Goal: Task Accomplishment & Management: Complete application form

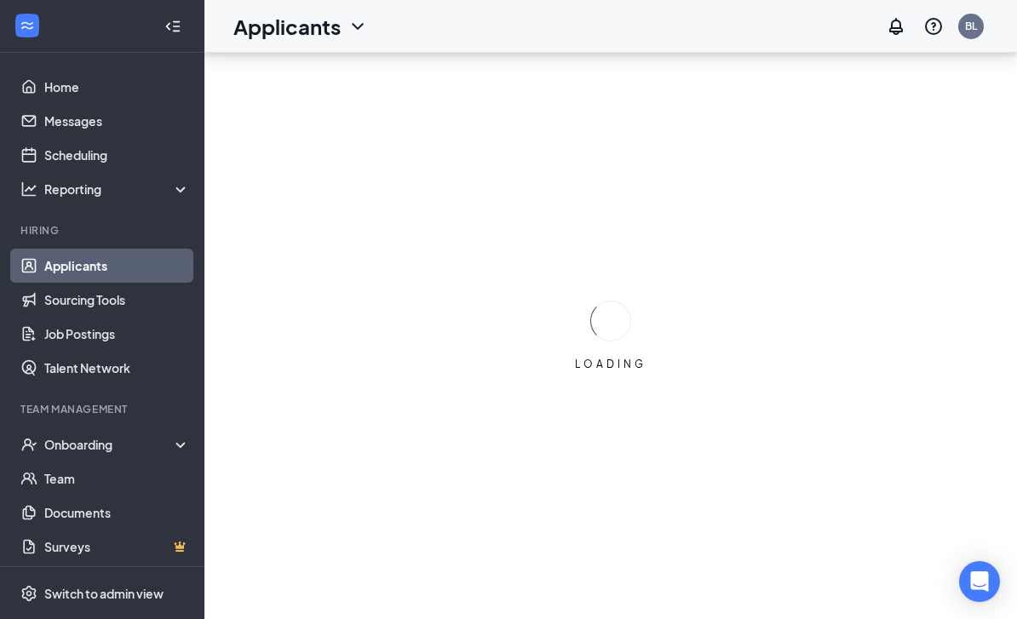
scroll to position [55, 0]
click at [102, 436] on div "Onboarding" at bounding box center [109, 444] width 131 height 17
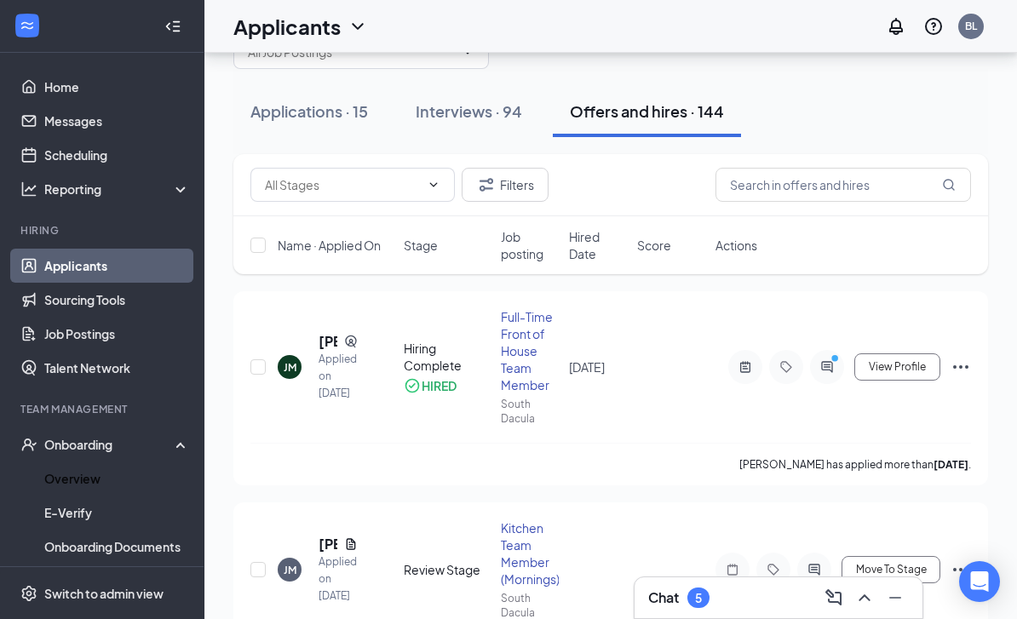
click at [96, 466] on link "Overview" at bounding box center [117, 479] width 146 height 34
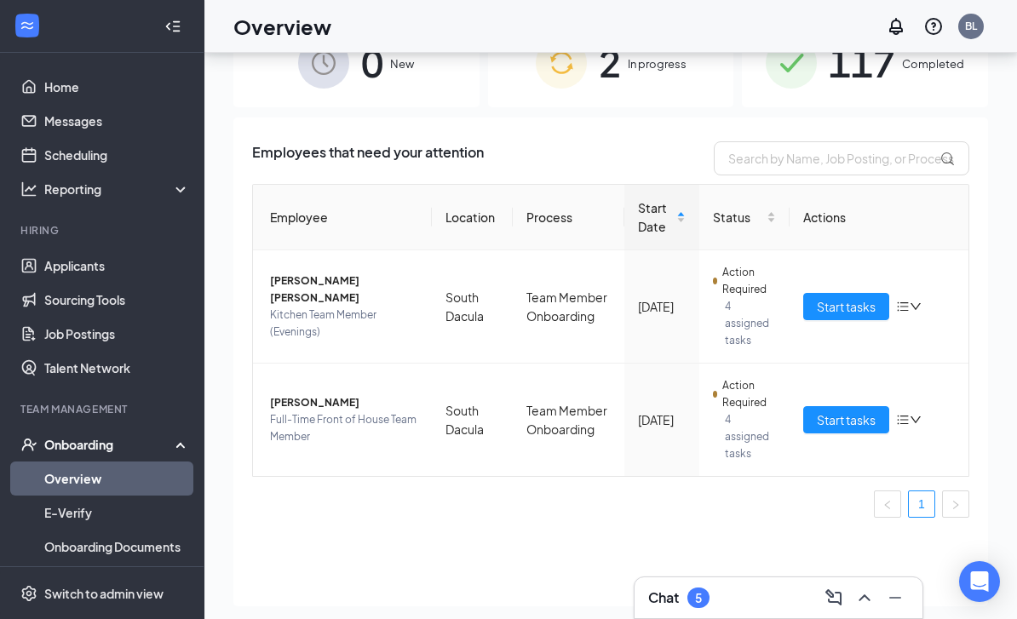
click at [861, 412] on span "Start tasks" at bounding box center [846, 420] width 59 height 19
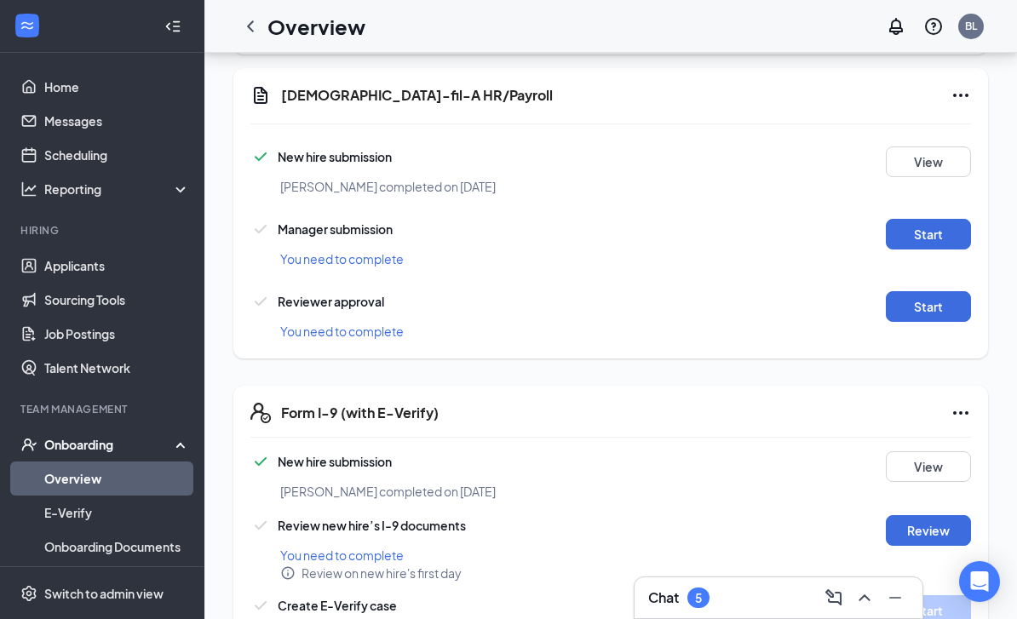
scroll to position [1040, 0]
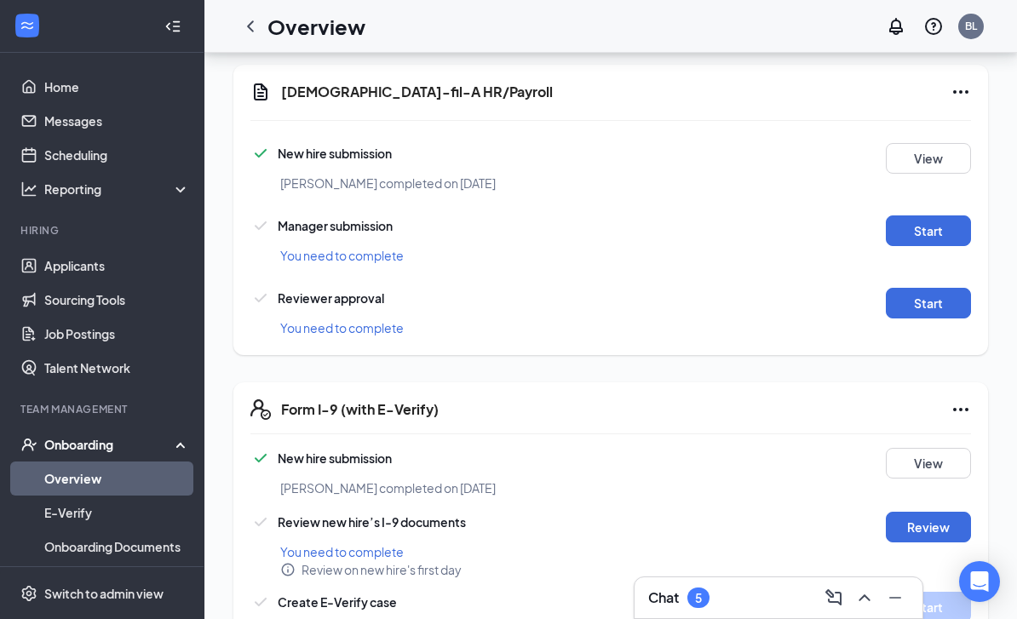
click at [924, 225] on button "Start" at bounding box center [928, 231] width 85 height 31
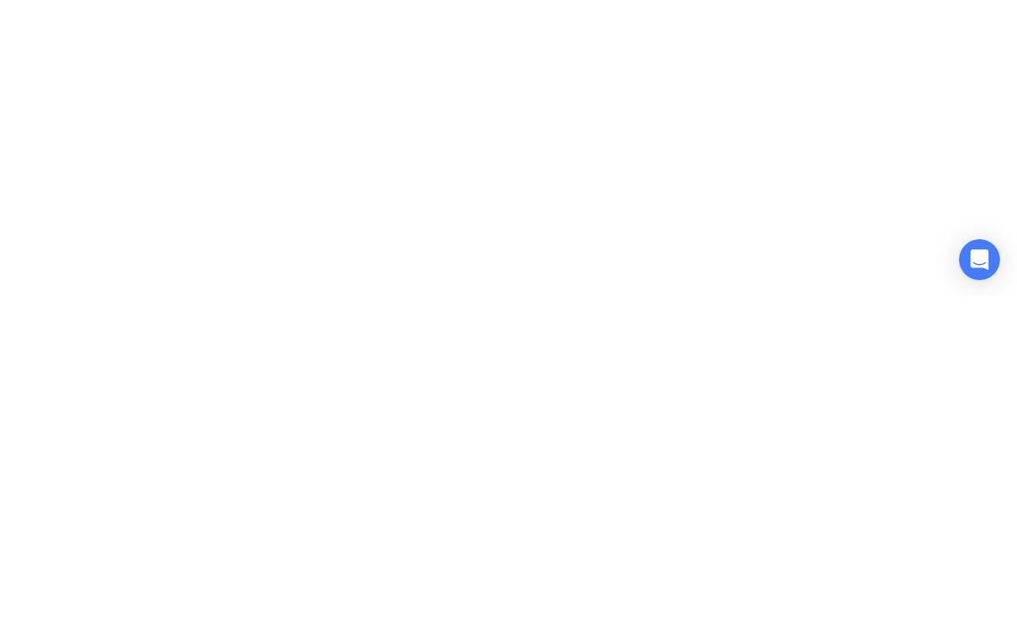
scroll to position [1344, 0]
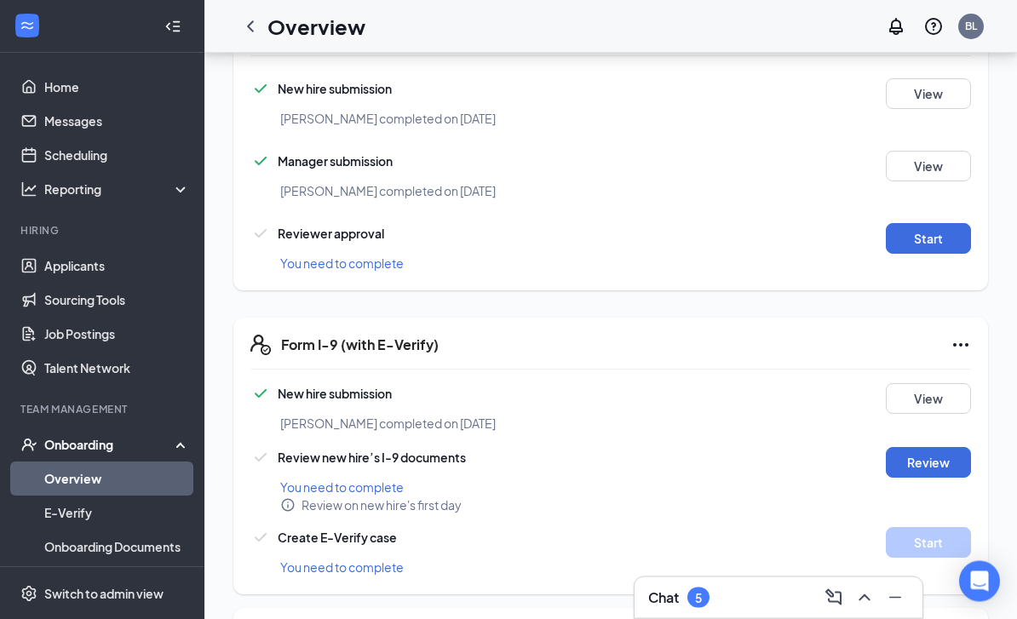
click at [910, 229] on button "Start" at bounding box center [928, 239] width 85 height 31
click at [920, 462] on button "Review" at bounding box center [928, 462] width 85 height 31
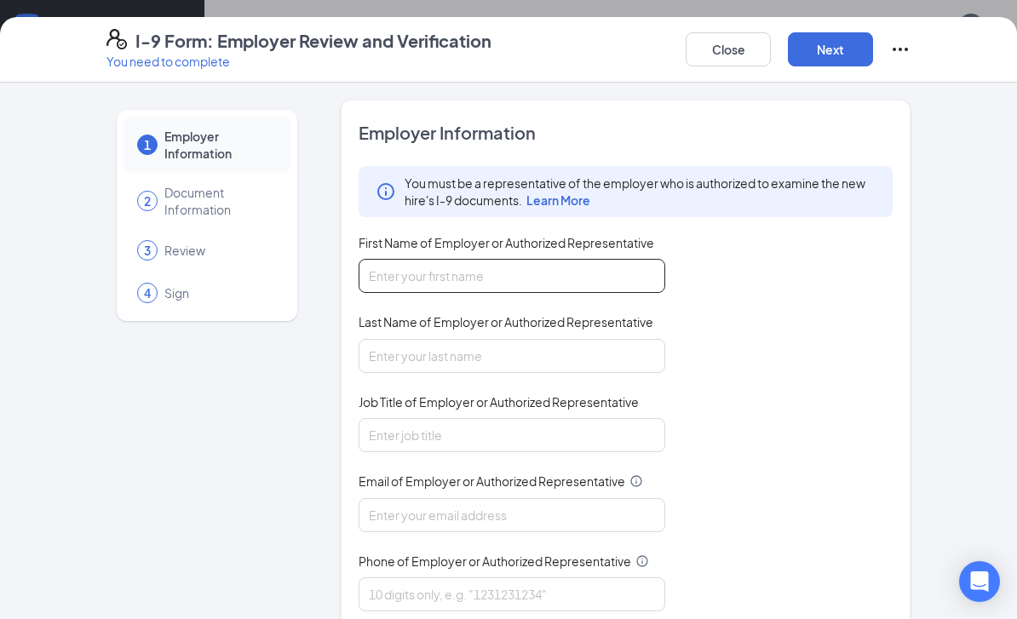
click at [587, 289] on input "First Name of Employer or Authorized Representative" at bounding box center [512, 276] width 307 height 34
type input "[PERSON_NAME]"
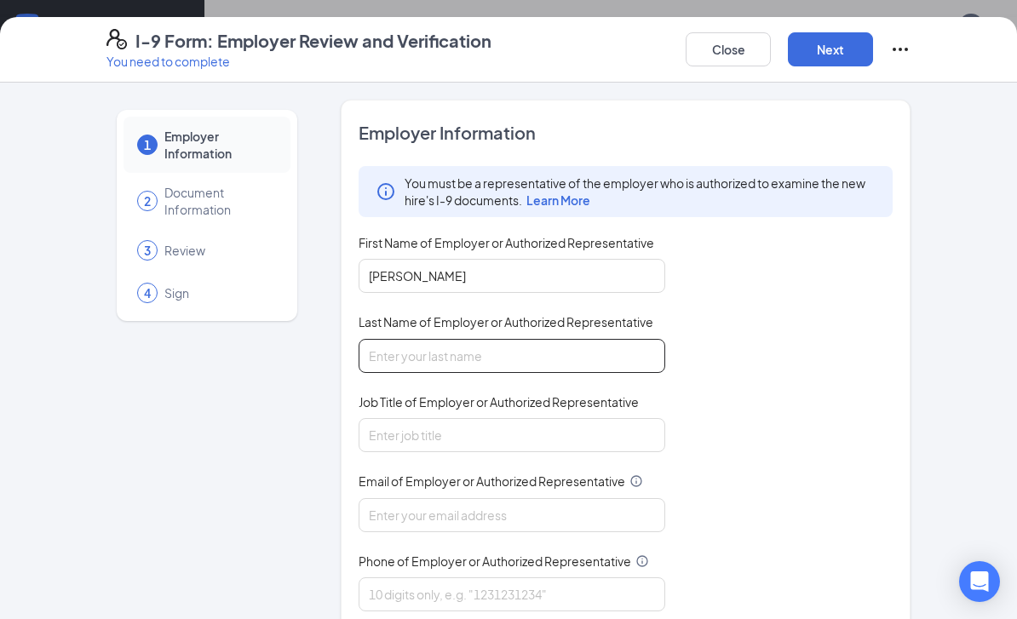
click at [535, 361] on input "Last Name of Employer or Authorized Representative" at bounding box center [512, 356] width 307 height 34
type input "[PERSON_NAME]"
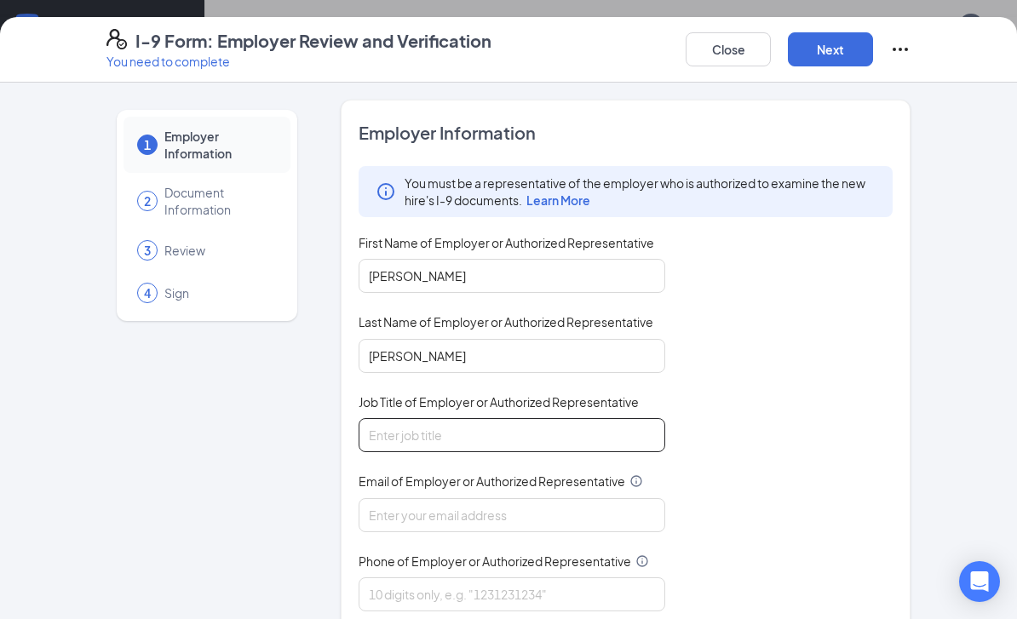
click at [513, 419] on input "Job Title of Employer or Authorized Representative" at bounding box center [512, 435] width 307 height 34
type input "Executive Director"
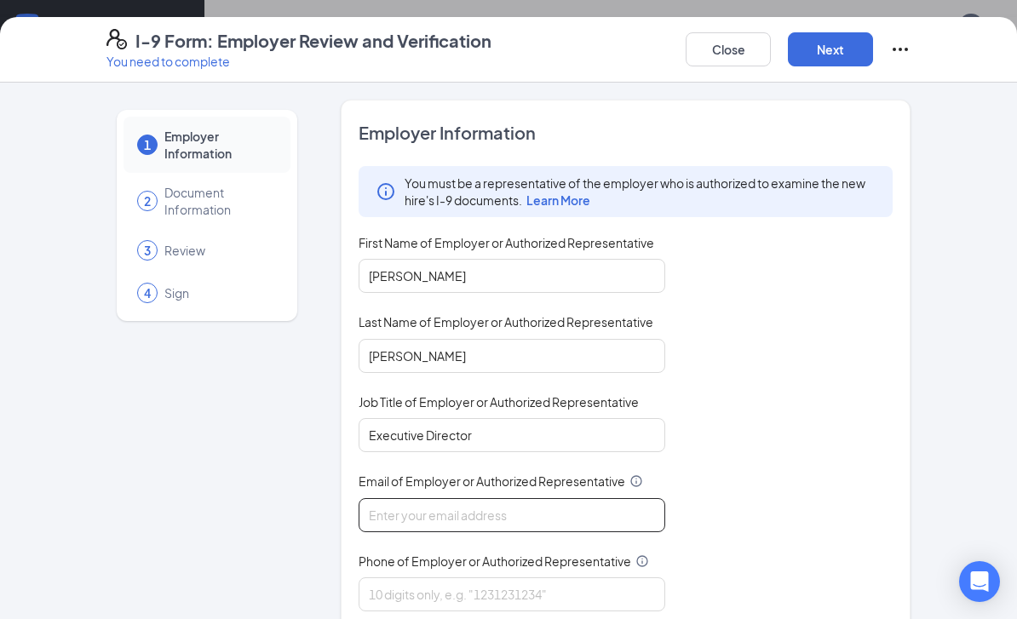
click at [550, 524] on input "Email of Employer or Authorized Representative" at bounding box center [512, 515] width 307 height 34
type input "[DOMAIN_NAME][EMAIL_ADDRESS][DOMAIN_NAME]"
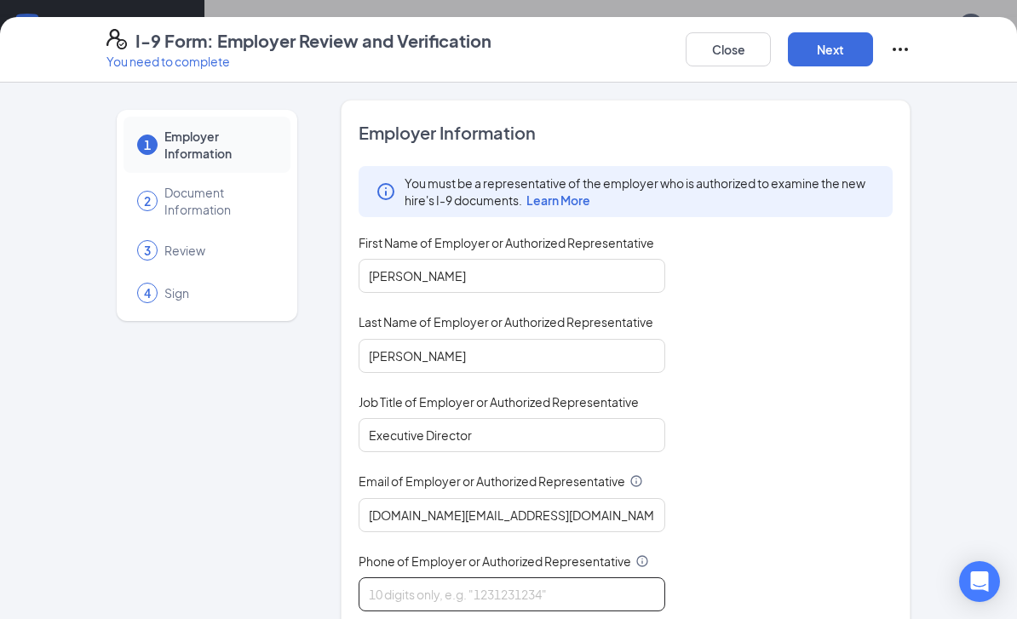
click at [531, 584] on input "Phone of Employer or Authorized Representative" at bounding box center [512, 595] width 307 height 34
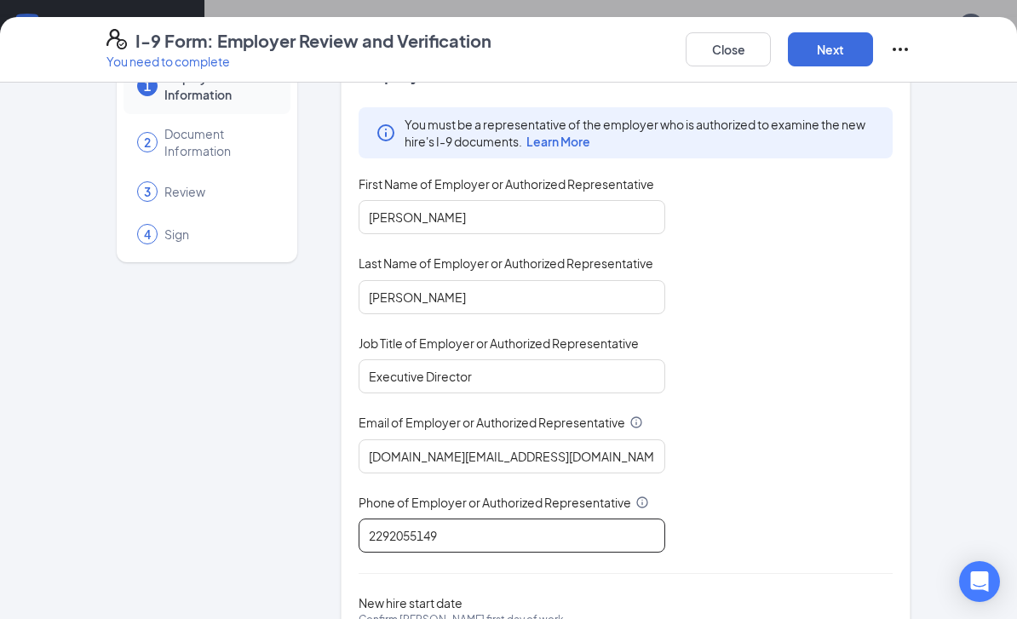
scroll to position [80, 0]
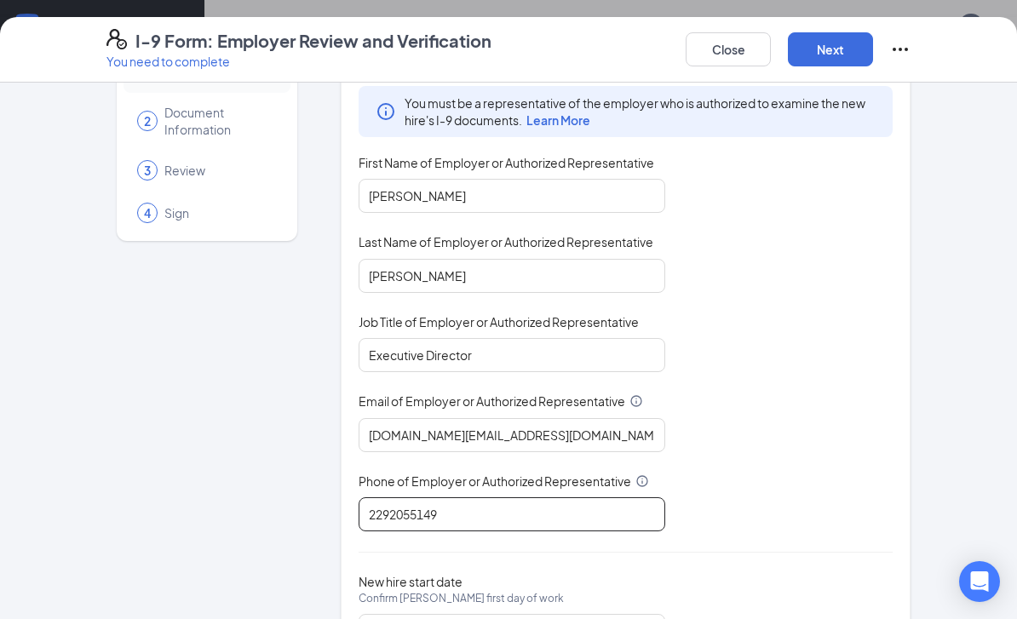
type input "2292055149"
click at [648, 619] on div "[DATE]" at bounding box center [512, 631] width 286 height 20
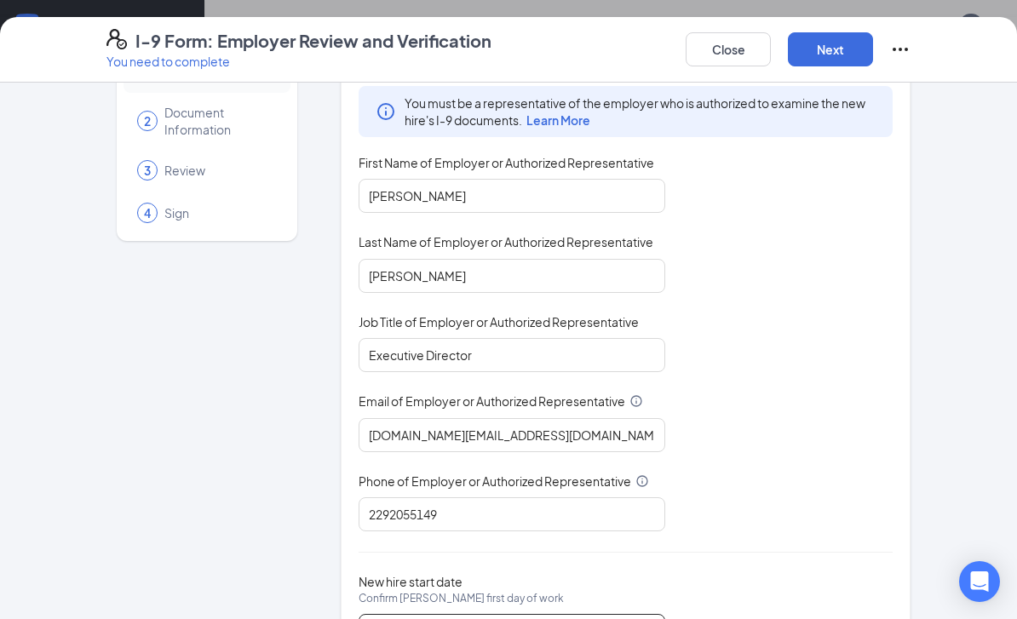
click at [649, 619] on div "[DATE]" at bounding box center [512, 631] width 286 height 20
click at [651, 619] on div "[DATE]" at bounding box center [512, 631] width 286 height 20
click at [643, 619] on div "[DATE]" at bounding box center [512, 631] width 307 height 34
click at [631, 619] on input "[DATE]" at bounding box center [500, 631] width 262 height 19
click at [834, 43] on button "Next" at bounding box center [830, 49] width 85 height 34
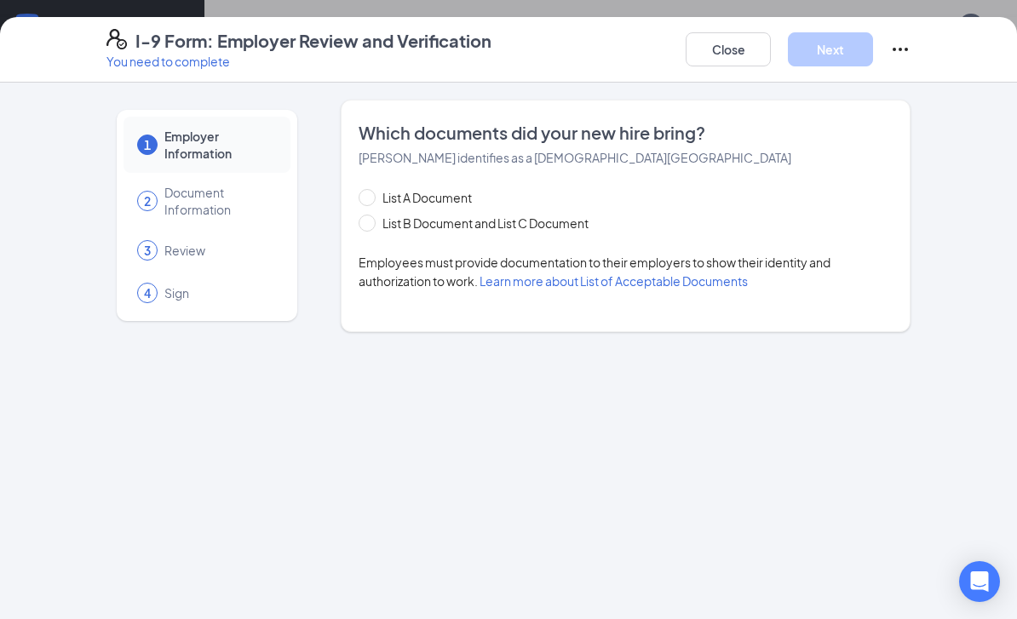
scroll to position [0, 0]
click at [369, 223] on input "List B Document and List C Document" at bounding box center [365, 221] width 12 height 12
radio input "true"
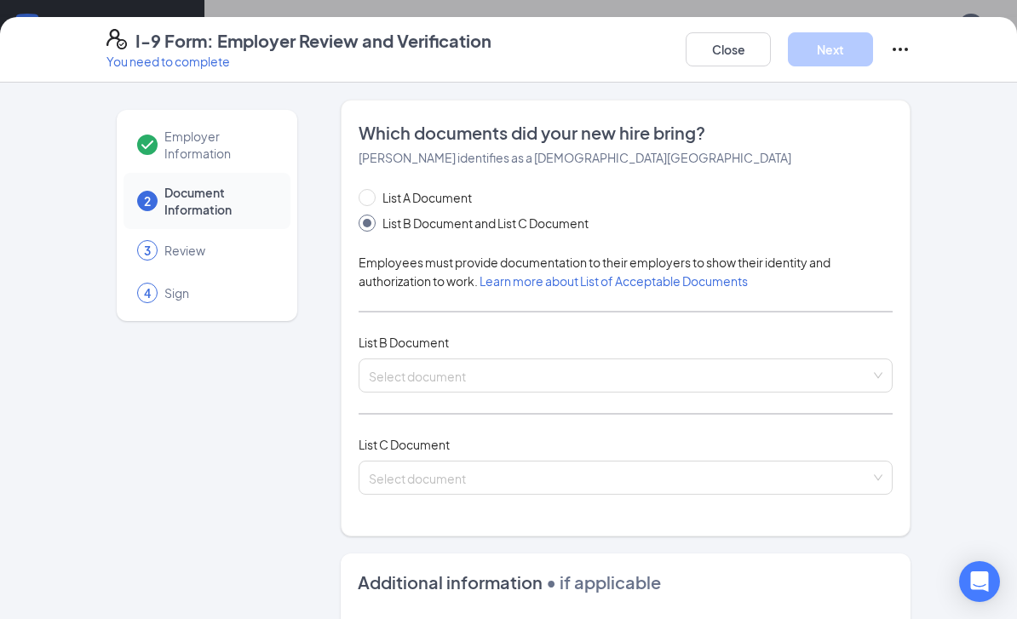
click at [446, 376] on input "search" at bounding box center [620, 373] width 502 height 26
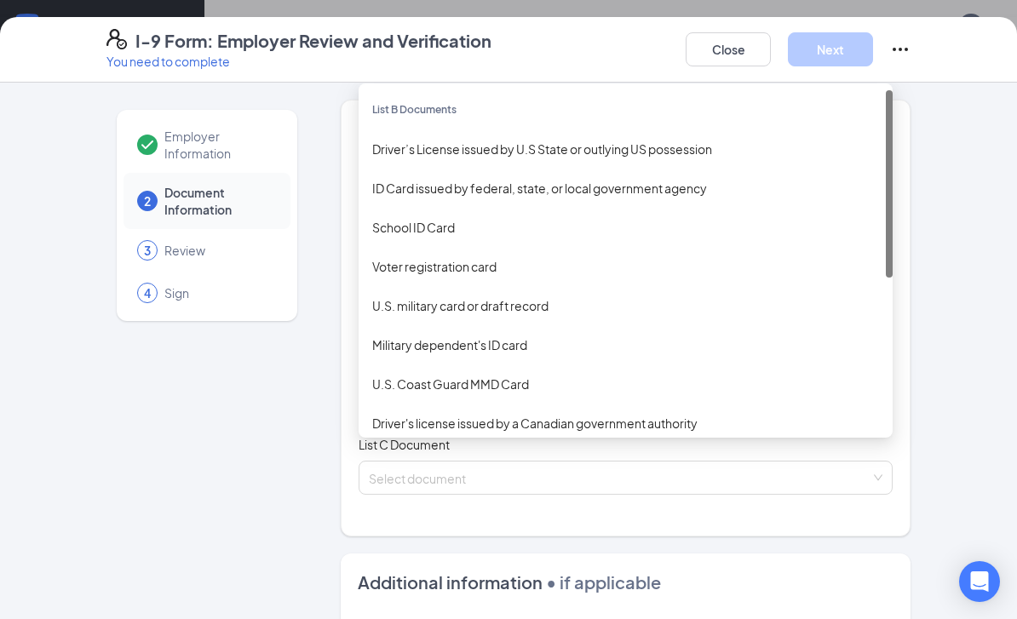
click at [400, 143] on div "Driver’s License issued by U.S State or outlying US possession" at bounding box center [625, 149] width 507 height 19
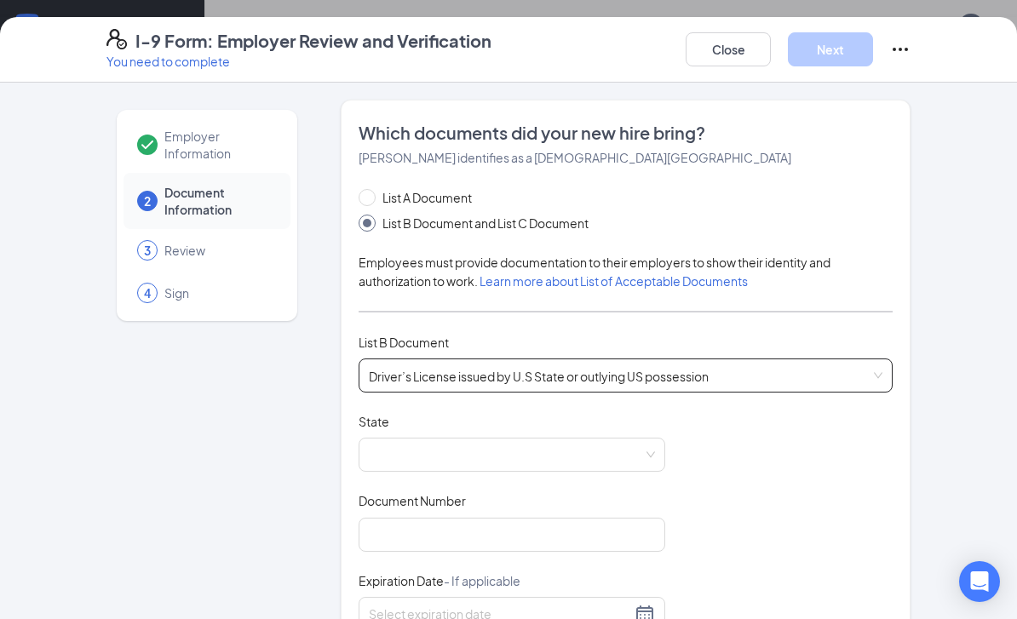
click at [567, 445] on span at bounding box center [512, 455] width 286 height 32
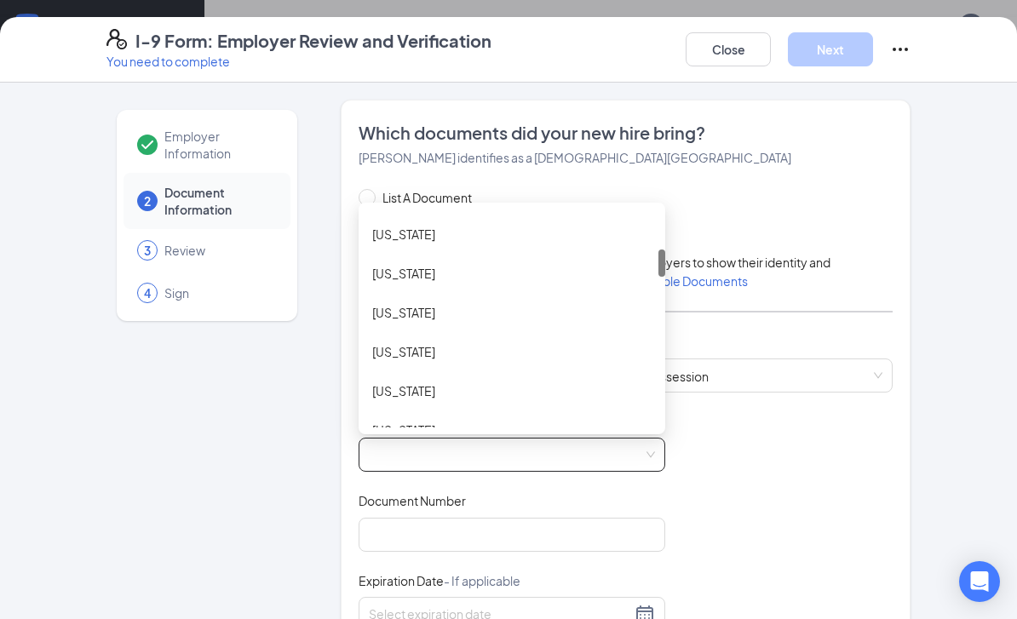
scroll to position [351, 0]
click at [443, 297] on div "[US_STATE]" at bounding box center [512, 309] width 307 height 39
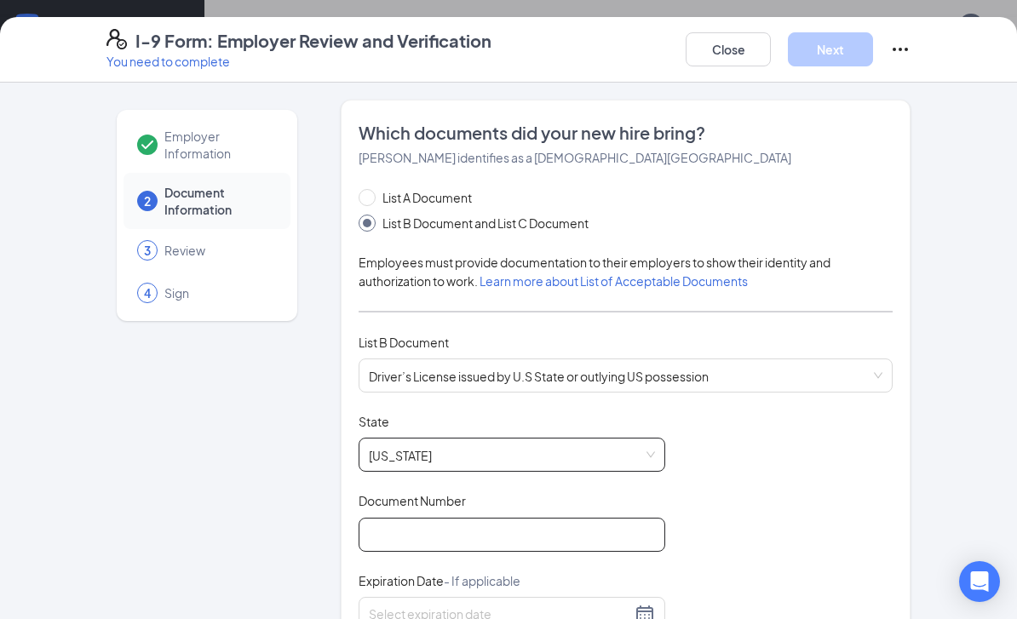
click at [504, 546] on input "Document Number" at bounding box center [512, 535] width 307 height 34
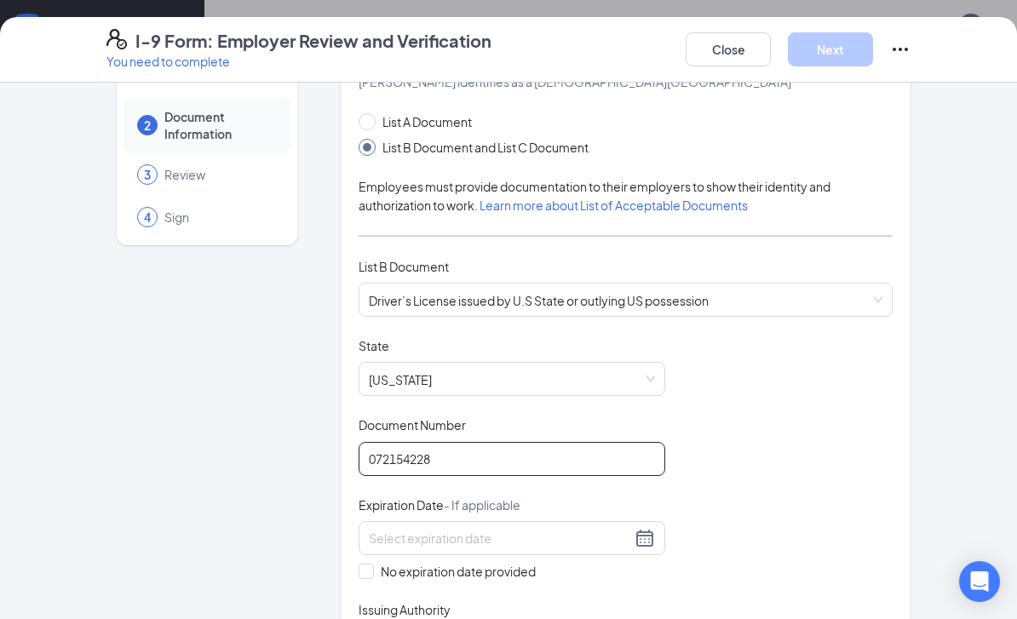
scroll to position [81, 0]
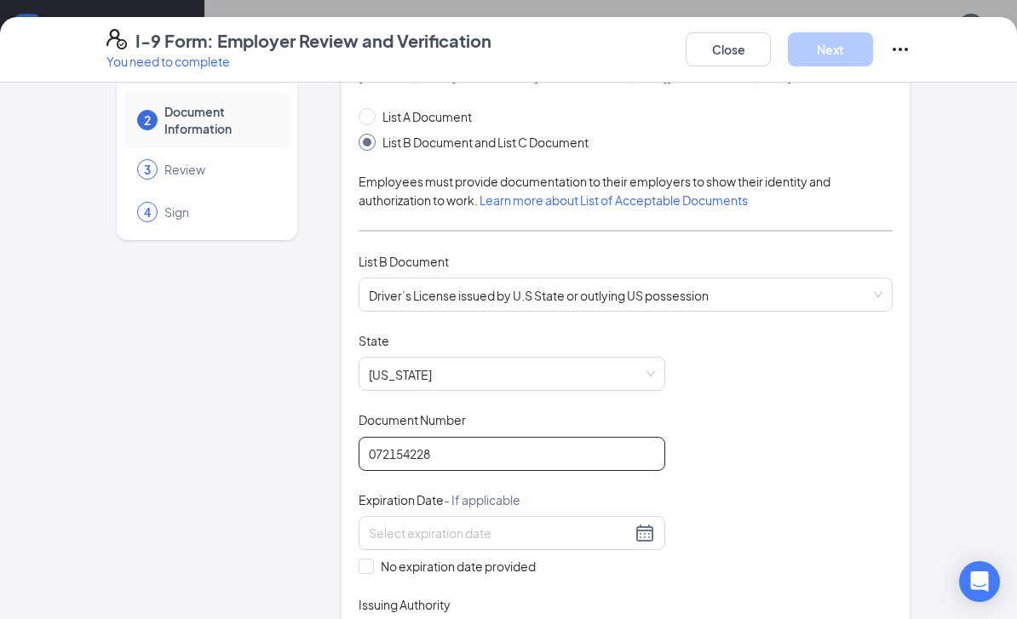
type input "072154228"
click at [646, 527] on div at bounding box center [512, 533] width 286 height 20
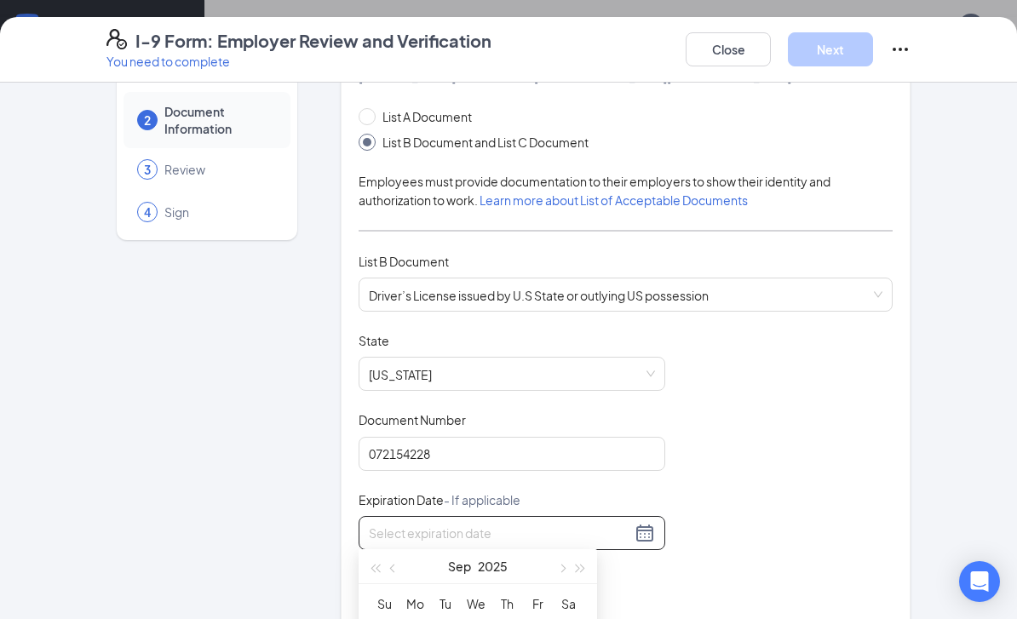
click at [579, 567] on span "button" at bounding box center [581, 569] width 9 height 9
click at [557, 573] on button "button" at bounding box center [561, 567] width 19 height 34
type input "[DATE]"
click at [536, 619] on div "2" at bounding box center [537, 629] width 20 height 20
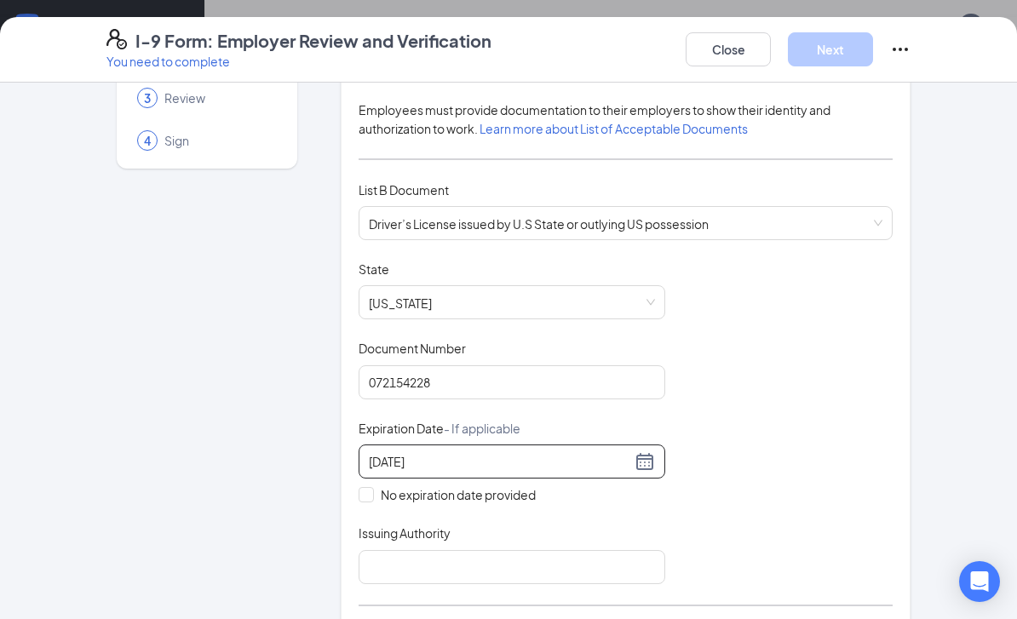
scroll to position [175, 0]
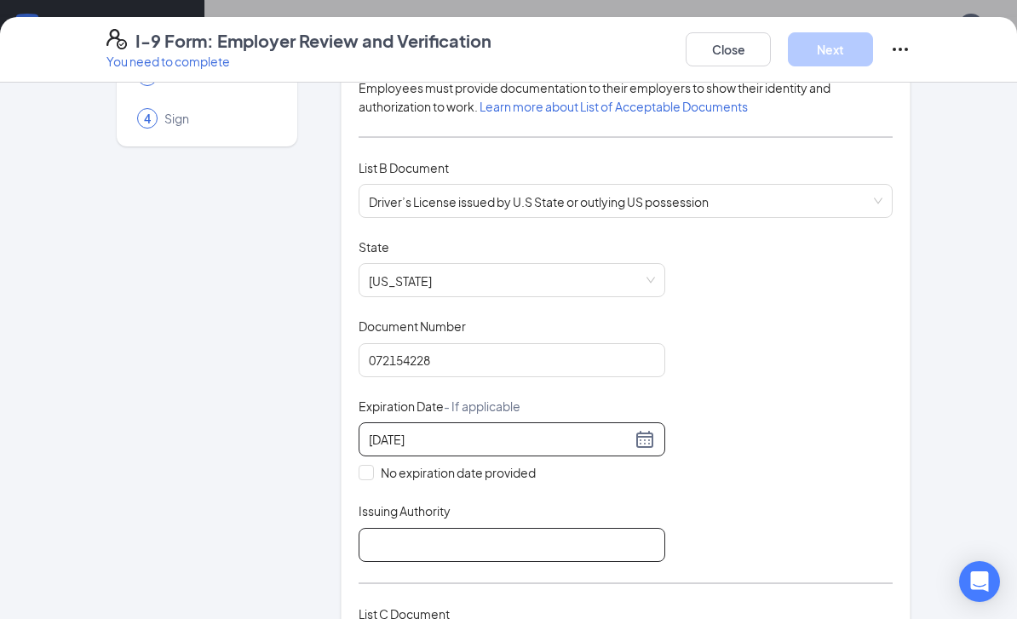
click at [611, 552] on input "Issuing Authority" at bounding box center [512, 545] width 307 height 34
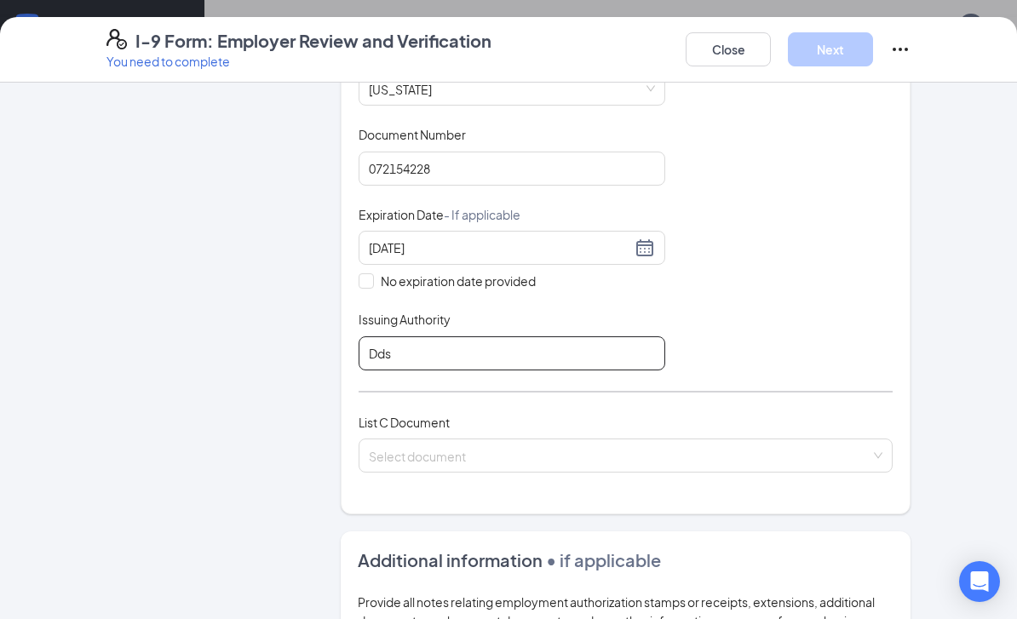
scroll to position [365, 0]
type input "Dds"
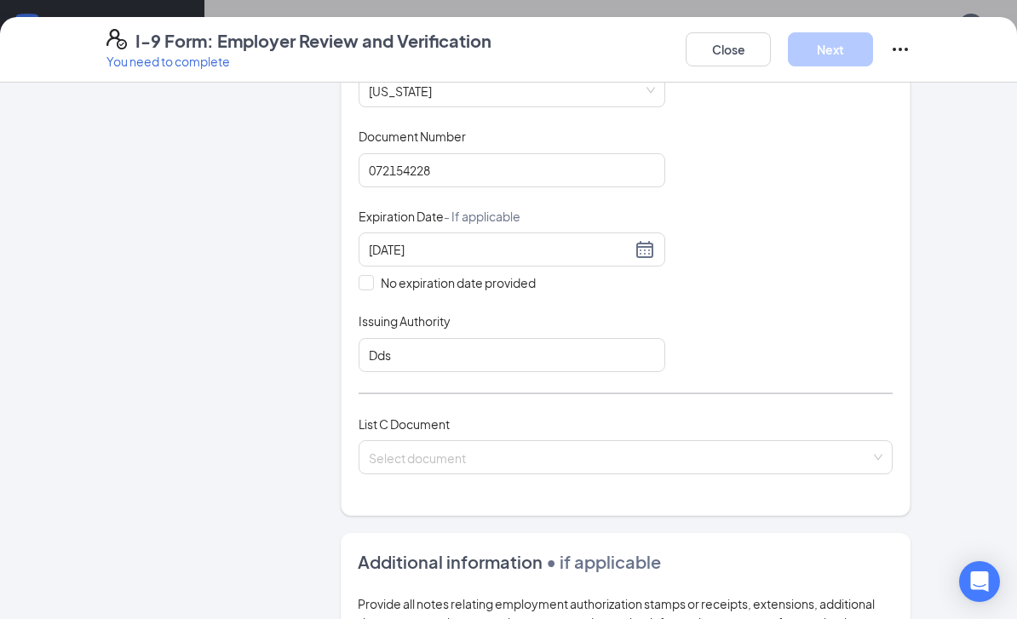
click at [646, 441] on input "search" at bounding box center [620, 454] width 502 height 26
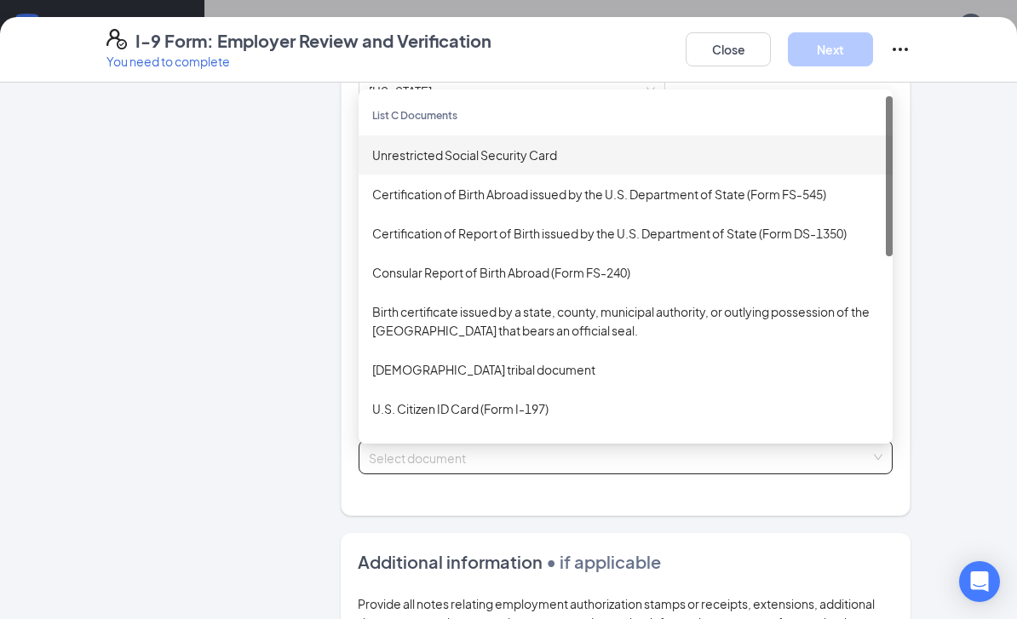
click at [515, 148] on div "Unrestricted Social Security Card" at bounding box center [625, 155] width 507 height 19
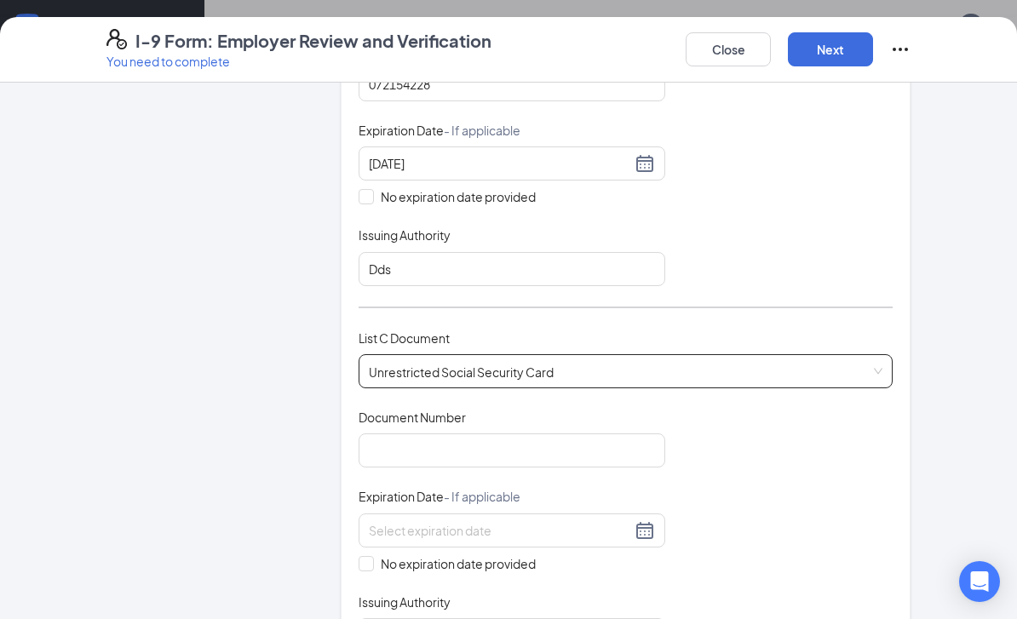
scroll to position [463, 0]
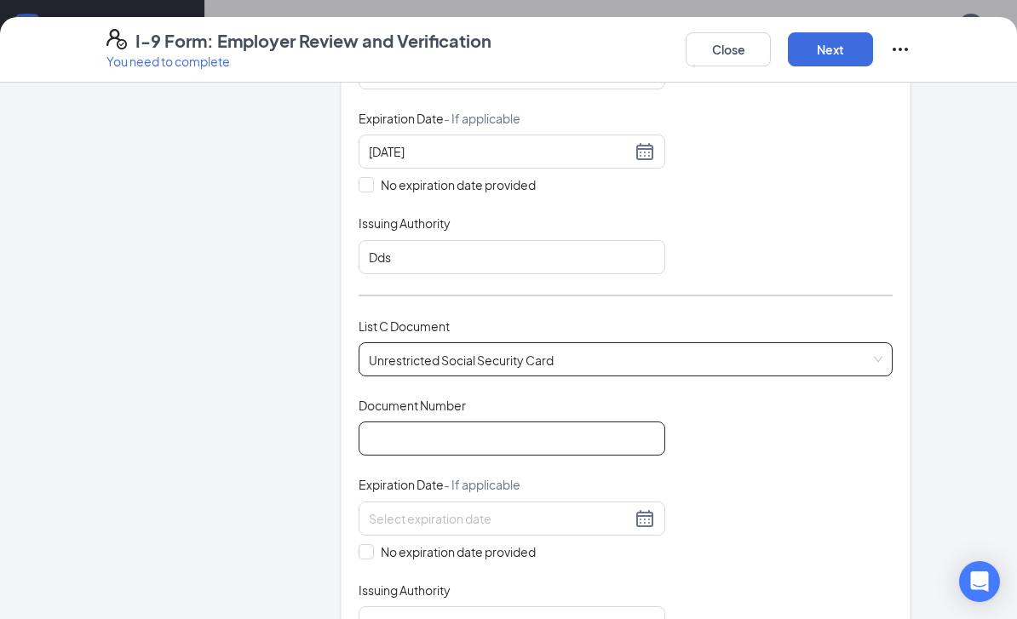
click at [525, 435] on input "Document Number" at bounding box center [512, 439] width 307 height 34
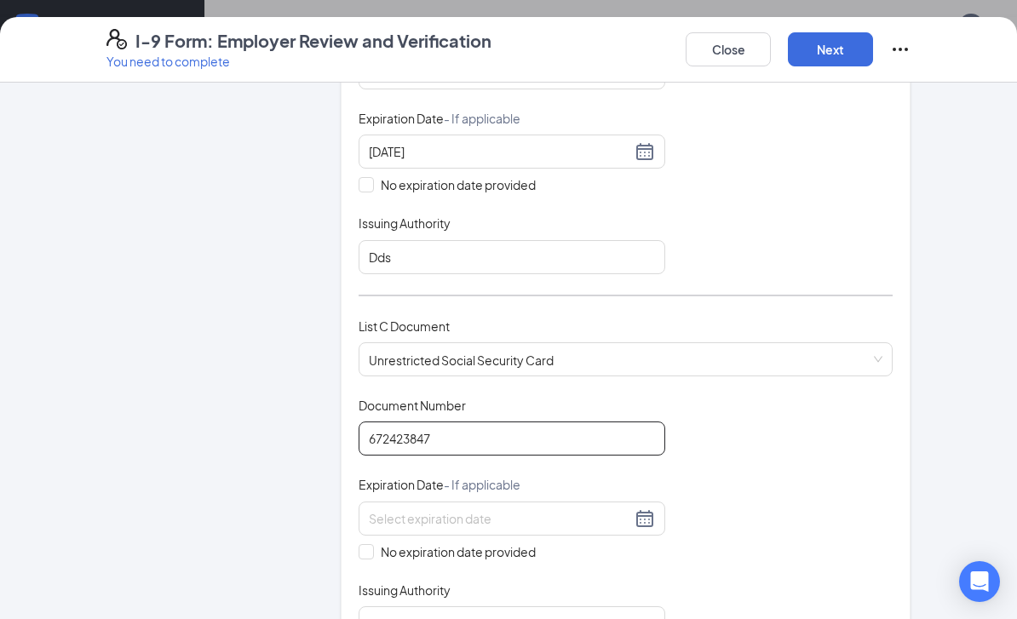
type input "672423847"
click at [369, 544] on input "No expiration date provided" at bounding box center [365, 550] width 12 height 12
checkbox input "true"
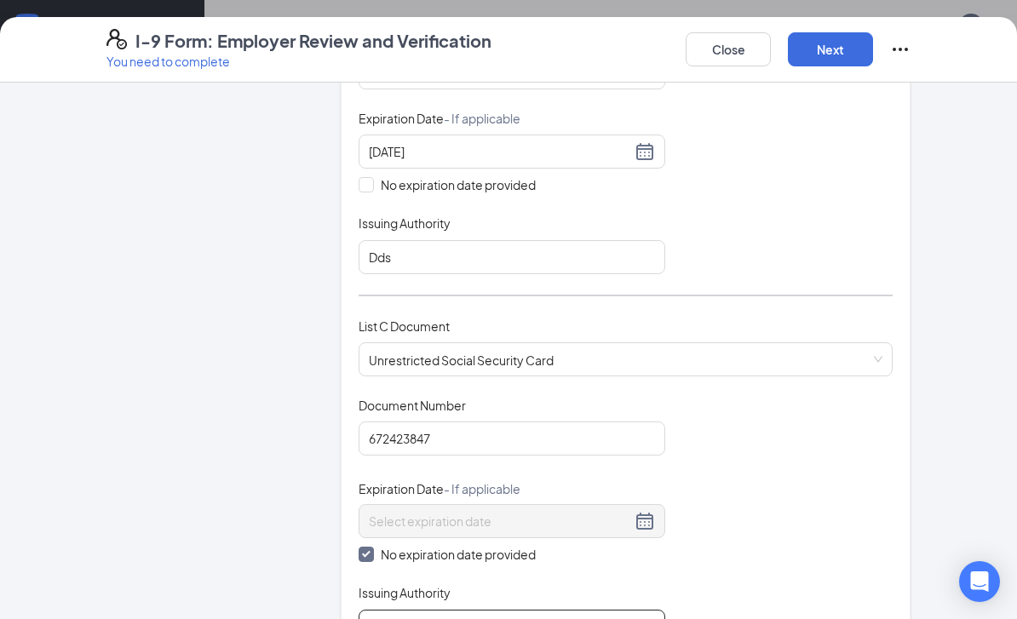
click at [425, 614] on input "Issuing Authority" at bounding box center [512, 627] width 307 height 34
type input "Social Security Administration"
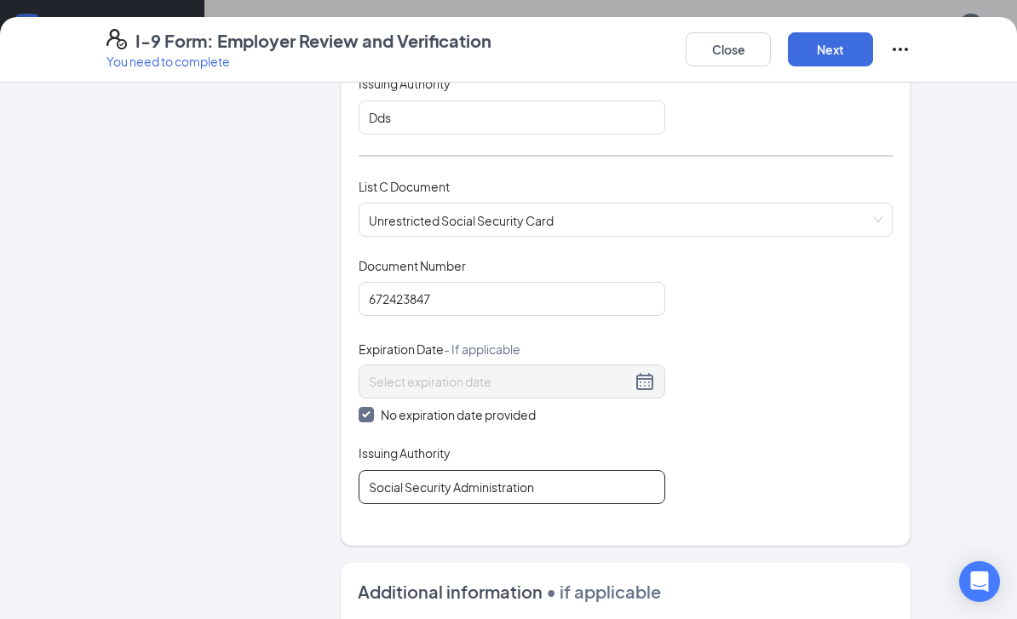
scroll to position [601, 0]
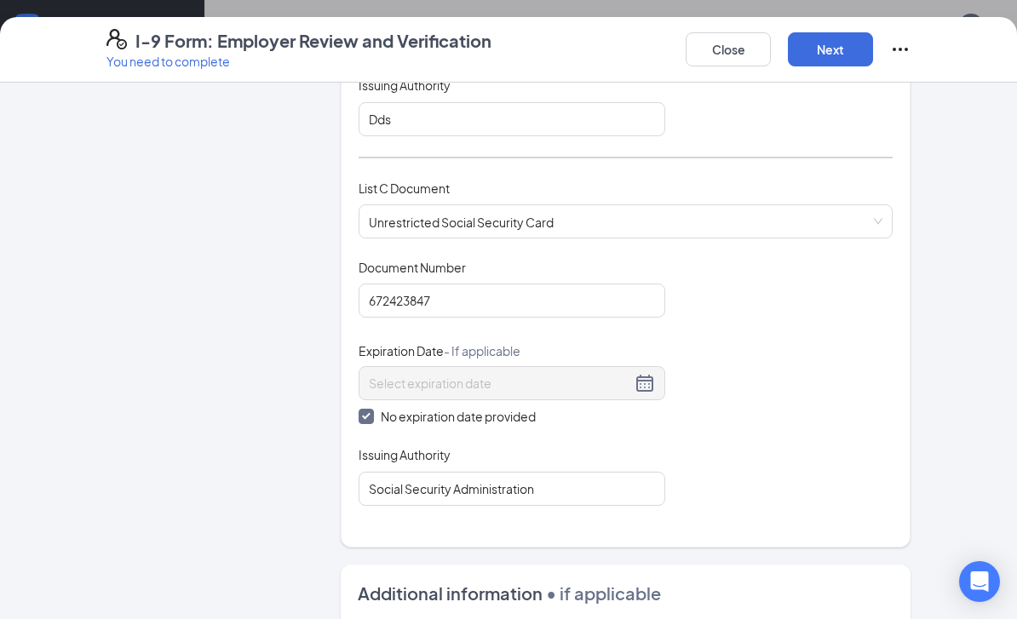
click at [828, 39] on button "Next" at bounding box center [830, 49] width 85 height 34
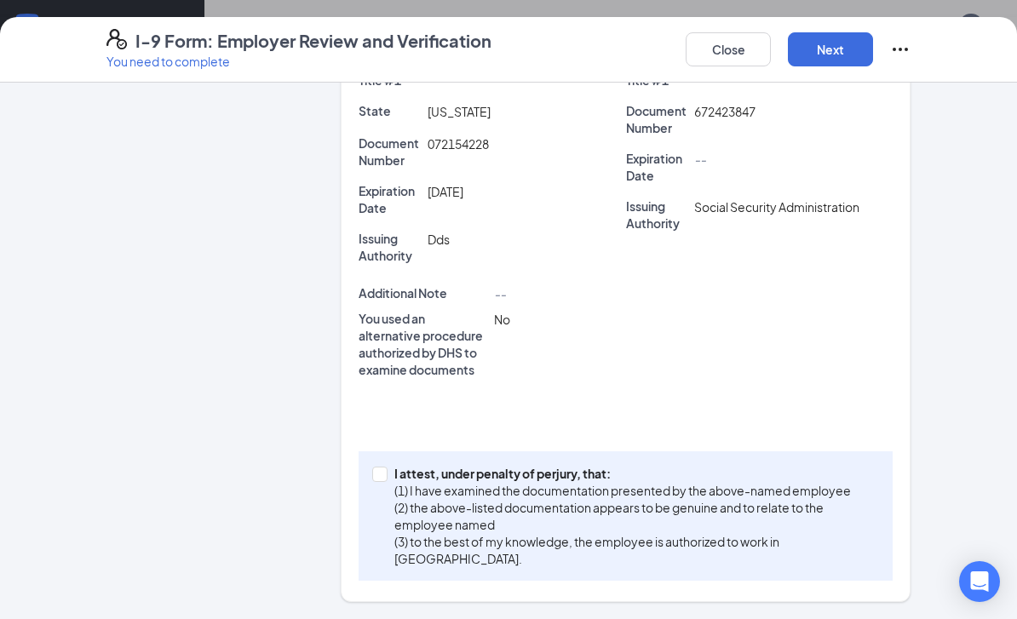
scroll to position [468, 0]
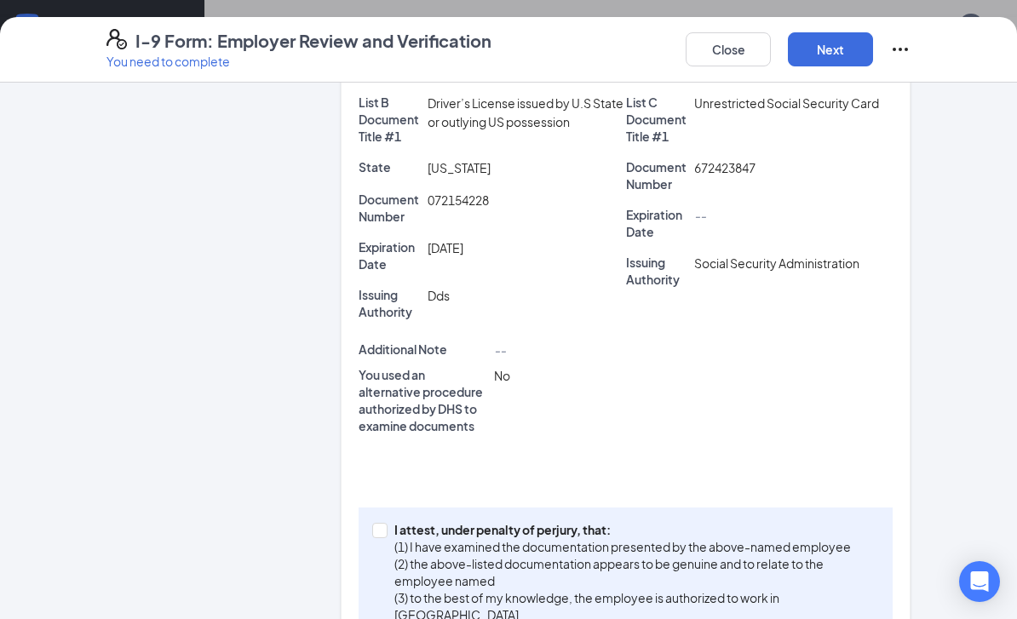
click at [375, 533] on input "I attest, under penalty of [PERSON_NAME], that: (1) I have examined the documen…" at bounding box center [378, 529] width 12 height 12
checkbox input "true"
click at [837, 49] on button "Next" at bounding box center [830, 49] width 85 height 34
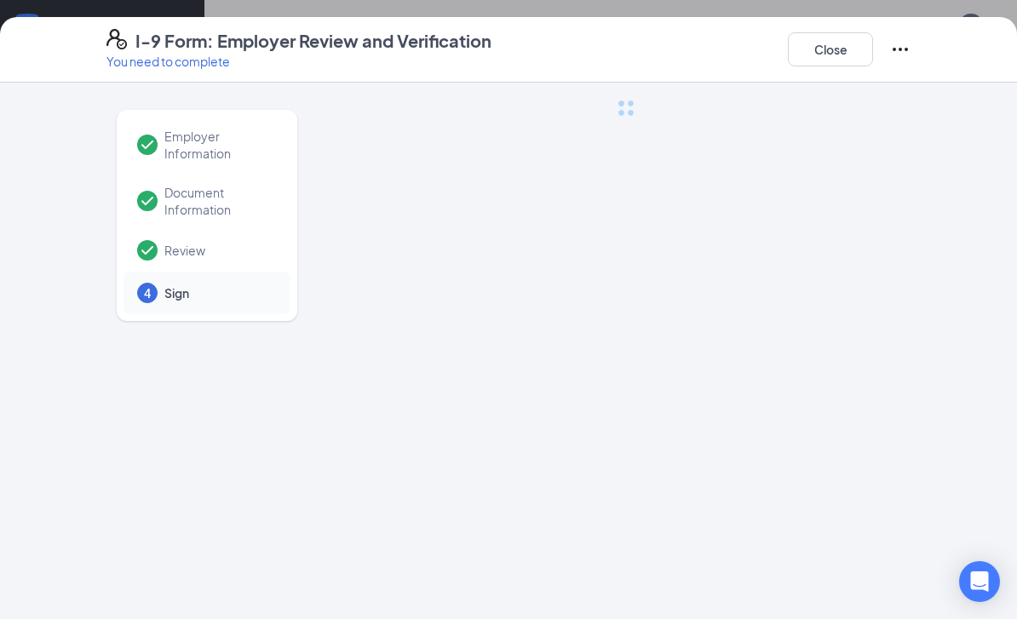
scroll to position [0, 0]
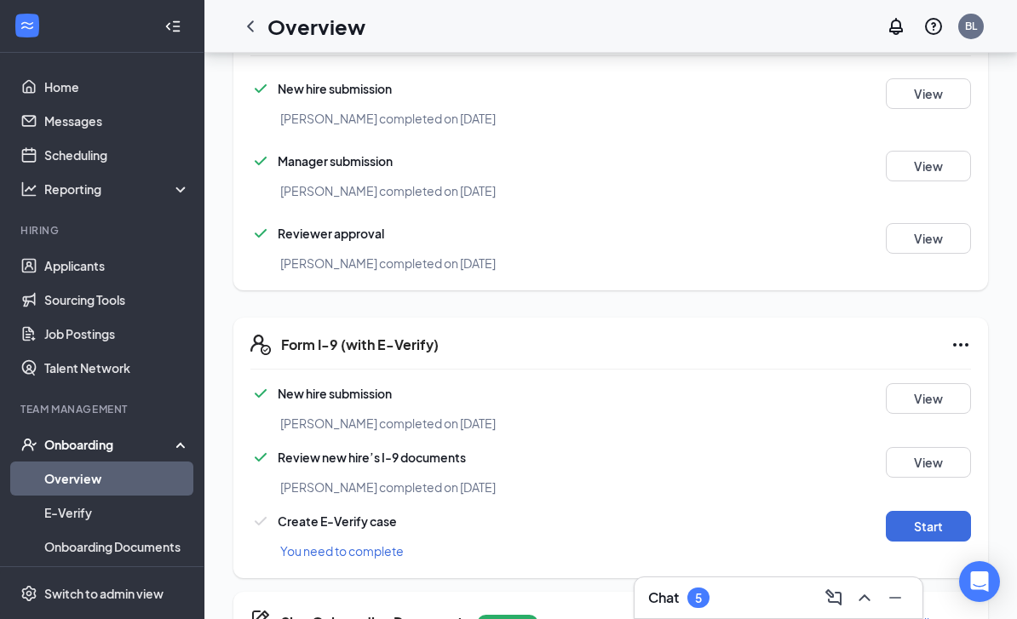
click at [901, 519] on button "Start" at bounding box center [928, 526] width 85 height 31
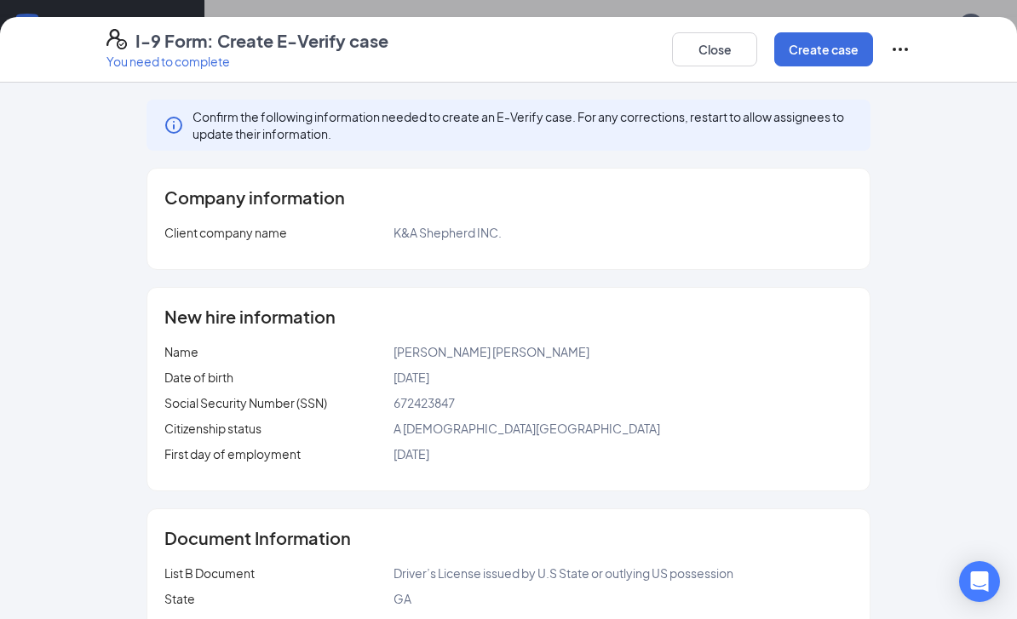
click at [812, 58] on button "Create case" at bounding box center [823, 49] width 99 height 34
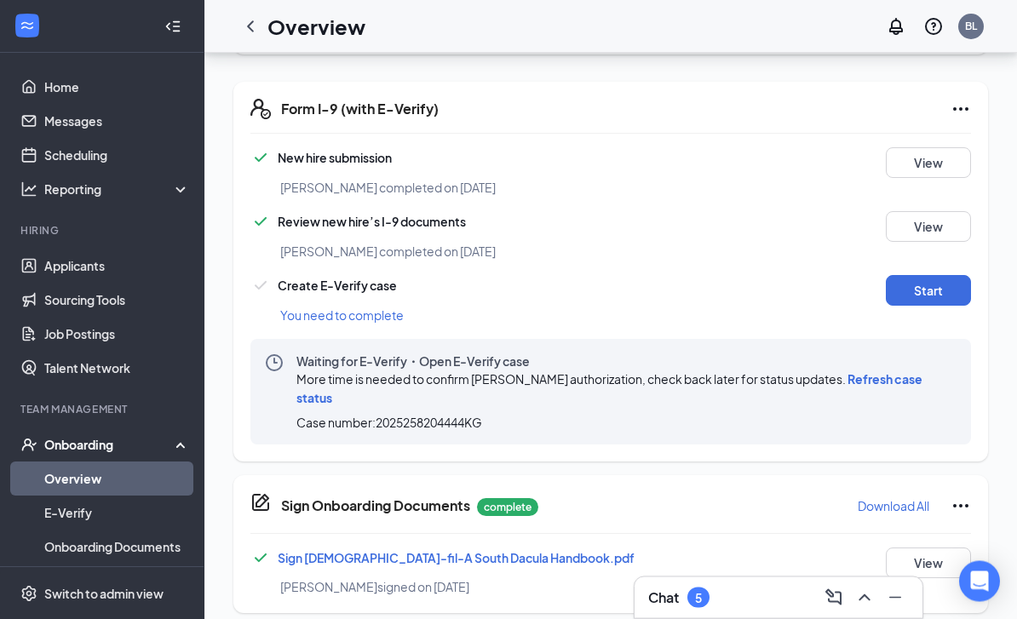
scroll to position [1381, 0]
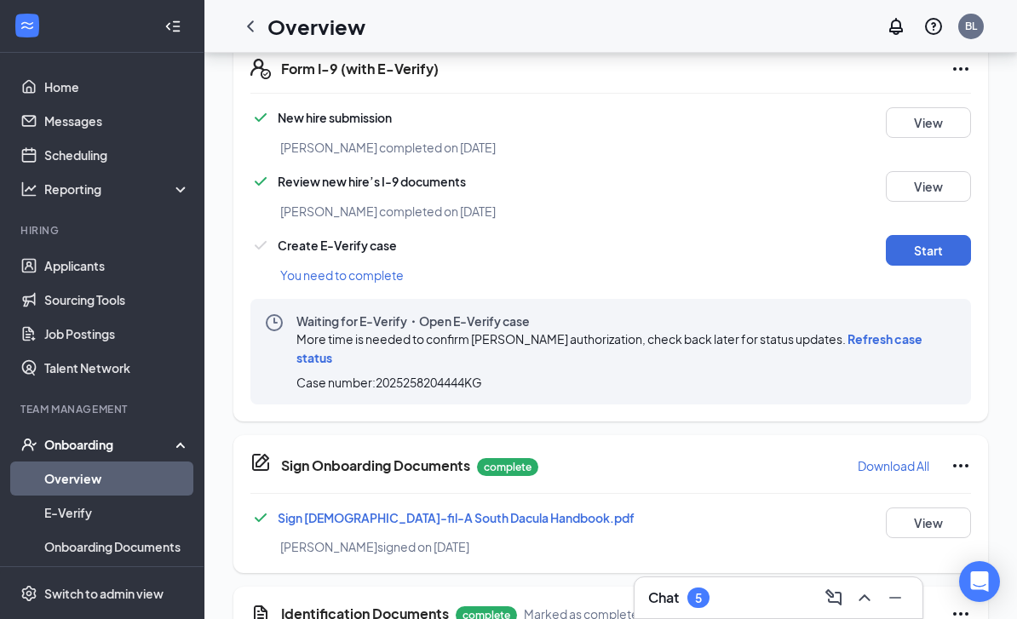
click at [914, 324] on span "Waiting for E-Verify・Open E-Verify case" at bounding box center [626, 321] width 661 height 17
click at [916, 328] on span "Waiting for E-Verify・Open E-Verify case" at bounding box center [626, 321] width 661 height 17
click at [917, 343] on span "Refresh case status" at bounding box center [609, 348] width 626 height 34
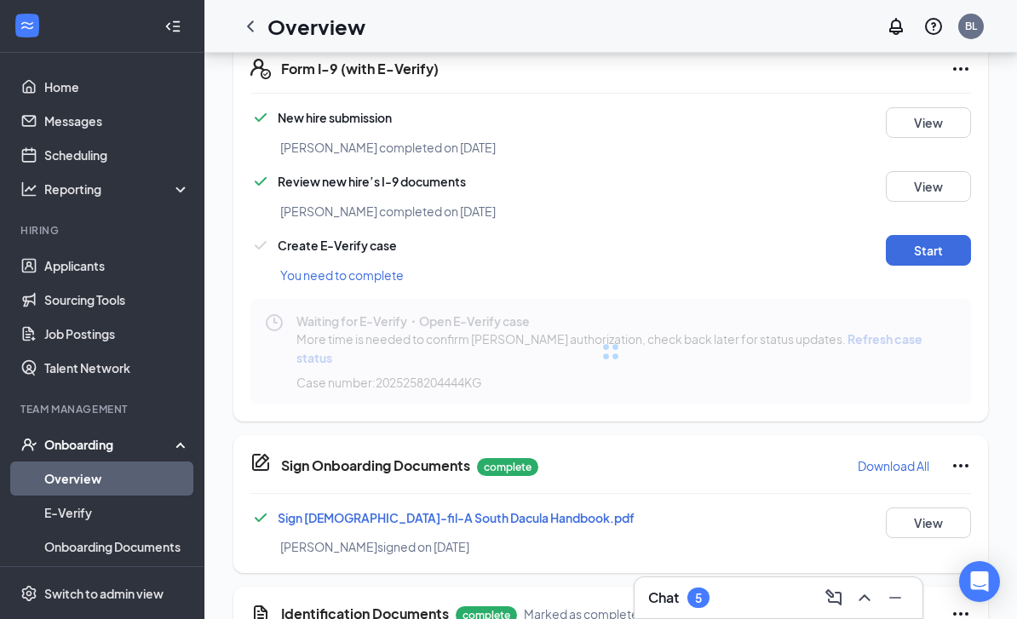
click at [920, 343] on div at bounding box center [610, 352] width 721 height 106
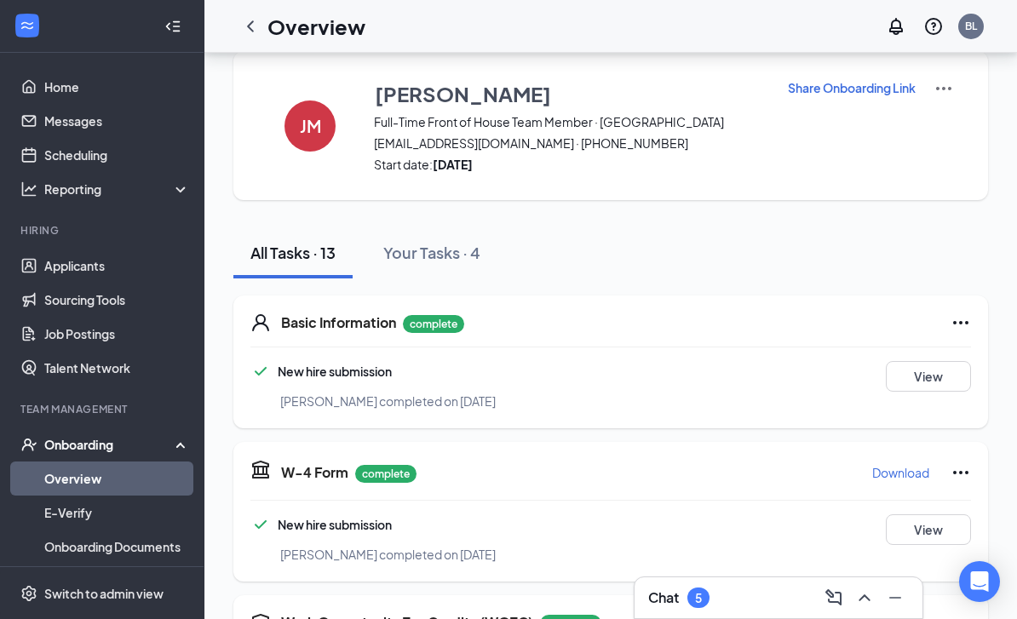
scroll to position [0, 0]
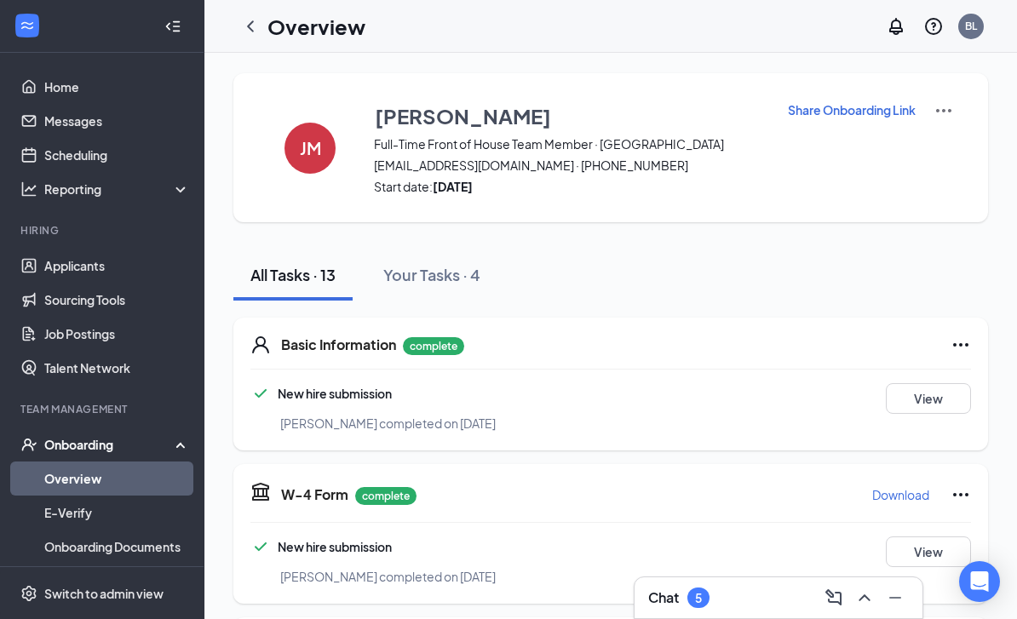
click at [247, 20] on icon "ChevronLeft" at bounding box center [250, 26] width 20 height 20
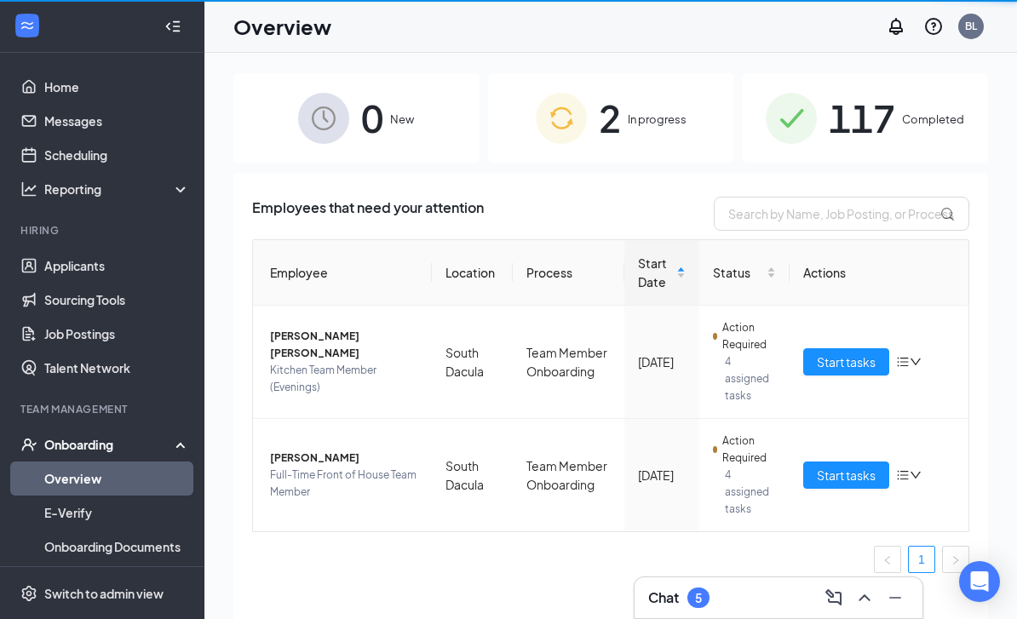
click at [236, 30] on h1 "Overview" at bounding box center [282, 26] width 98 height 29
